Goal: Find specific page/section: Find specific page/section

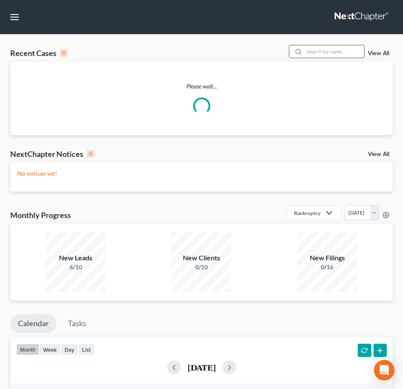
click at [313, 54] on input "search" at bounding box center [334, 51] width 60 height 12
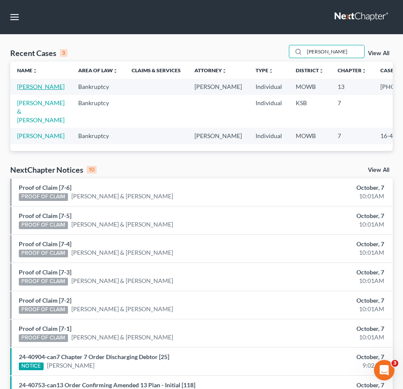
type input "[PERSON_NAME]"
click at [30, 86] on link "[PERSON_NAME]" at bounding box center [40, 86] width 47 height 7
select select "6"
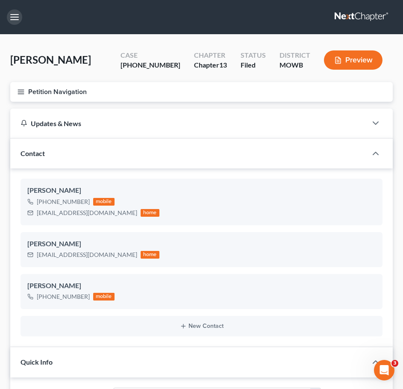
click at [19, 16] on button "button" at bounding box center [14, 16] width 15 height 15
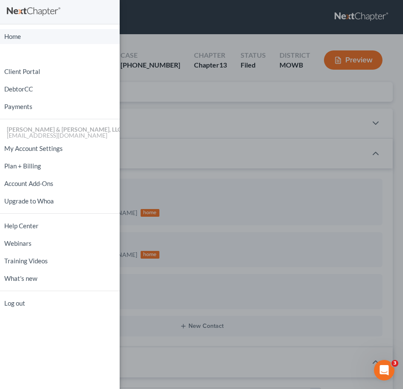
click at [75, 33] on link "Home" at bounding box center [60, 36] width 120 height 15
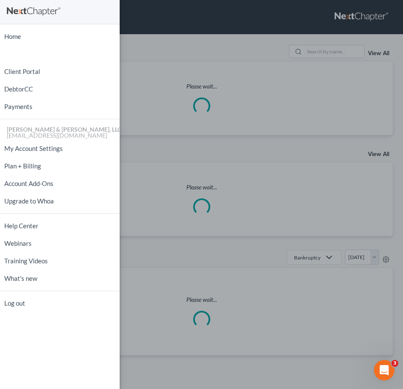
click at [178, 55] on div "Home New Case Client Portal DebtorCC Payments [PERSON_NAME] & [PERSON_NAME], LL…" at bounding box center [201, 194] width 403 height 389
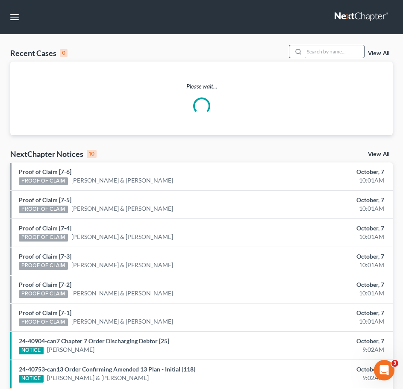
click at [306, 54] on input "search" at bounding box center [334, 51] width 60 height 12
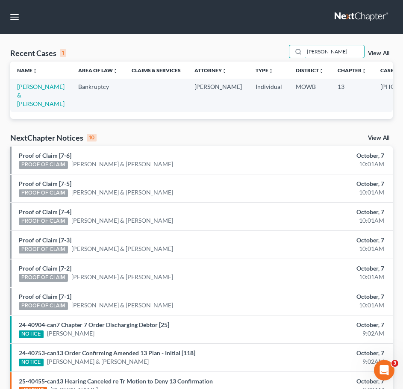
type input "[PERSON_NAME]"
